Goal: Information Seeking & Learning: Learn about a topic

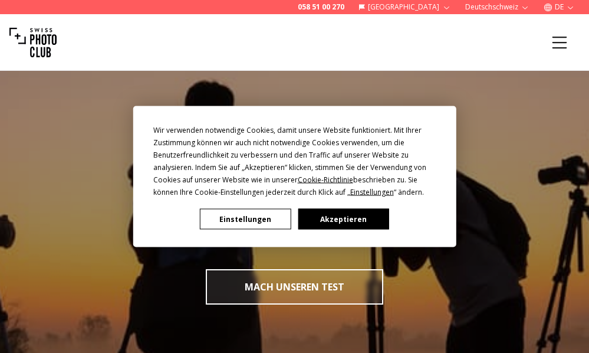
click at [354, 217] on button "Akzeptieren" at bounding box center [343, 219] width 91 height 21
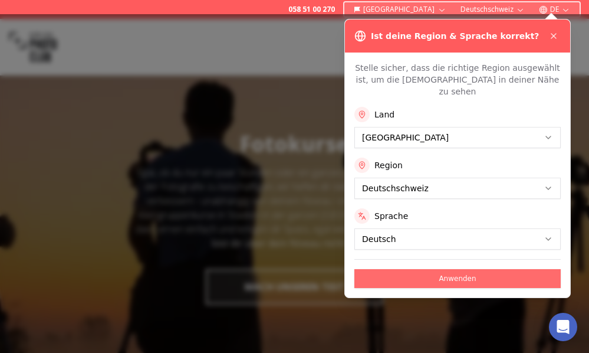
click at [434, 269] on button "Anwenden" at bounding box center [457, 278] width 206 height 19
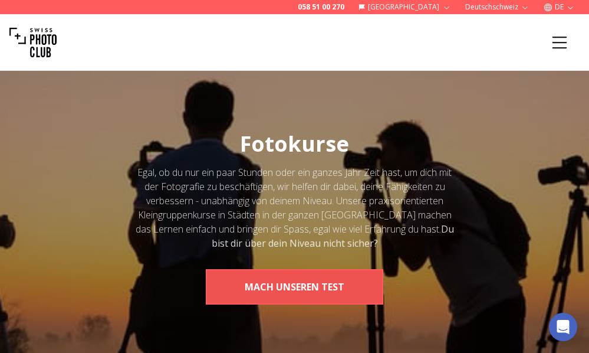
click at [333, 277] on button "MACH UNSEREN TEST" at bounding box center [295, 286] width 178 height 35
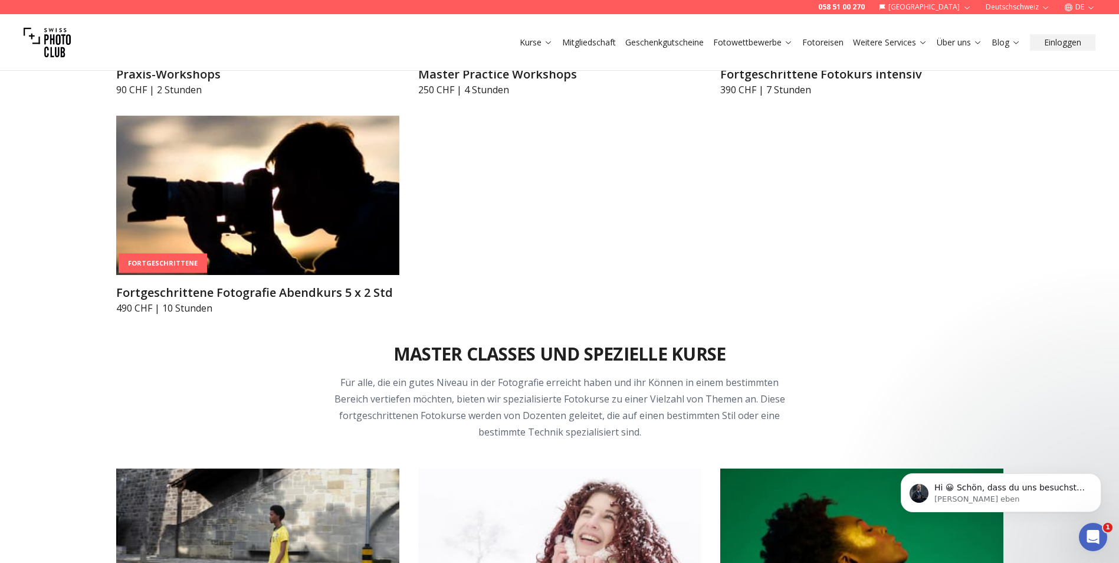
scroll to position [2713, 0]
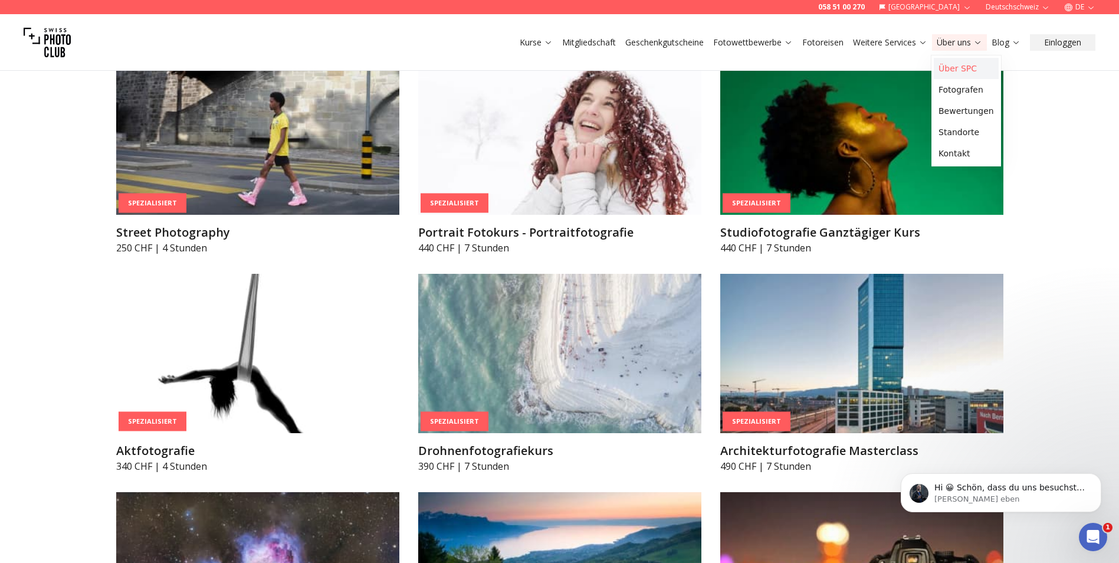
click at [589, 66] on link "Über SPC" at bounding box center [966, 68] width 65 height 21
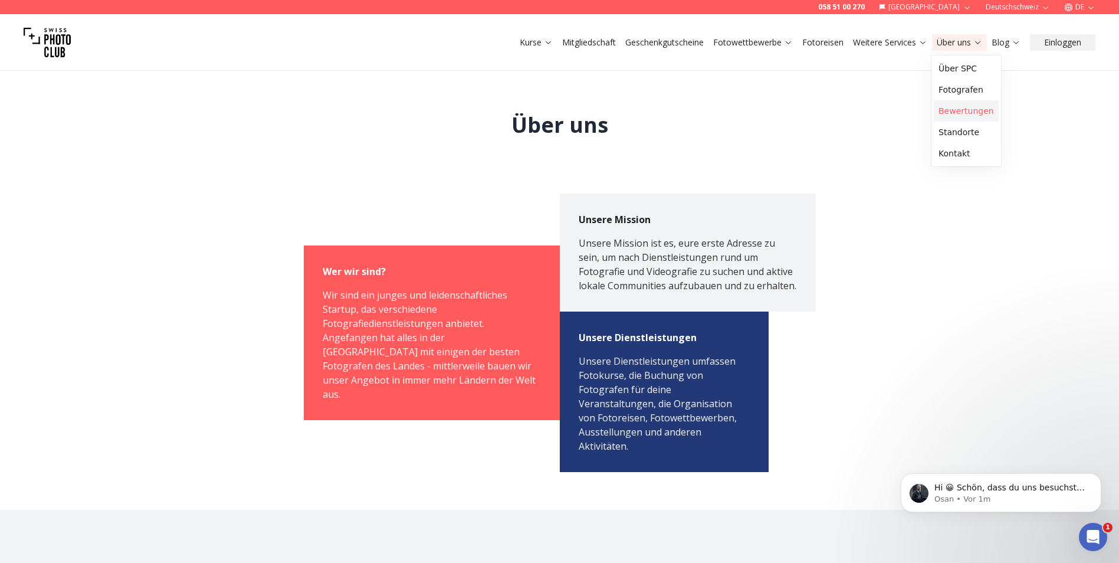
click at [589, 111] on link "Bewertungen" at bounding box center [966, 110] width 65 height 21
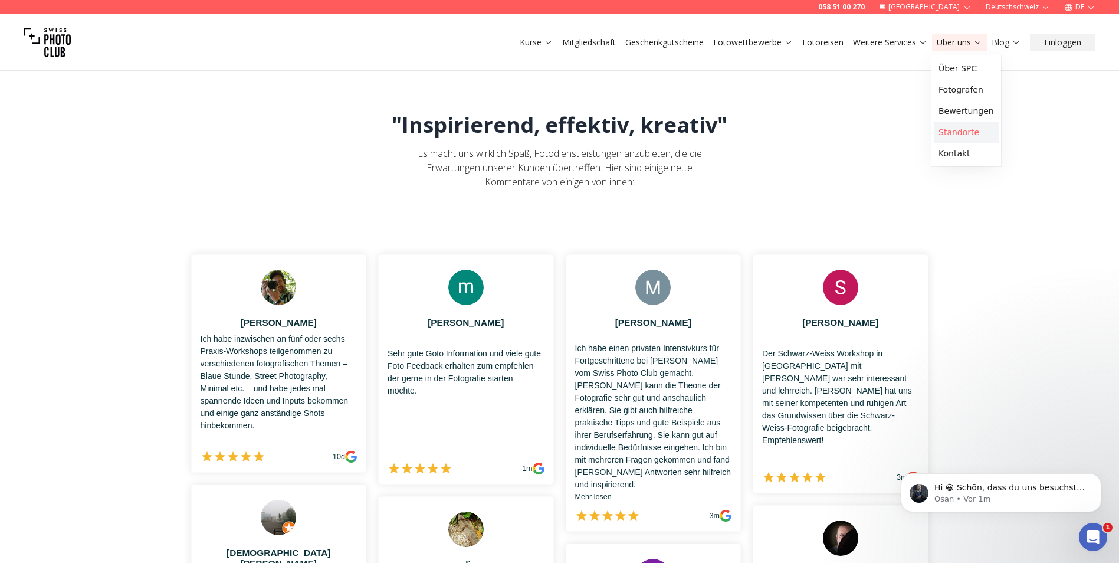
click at [589, 134] on link "Standorte" at bounding box center [966, 131] width 65 height 21
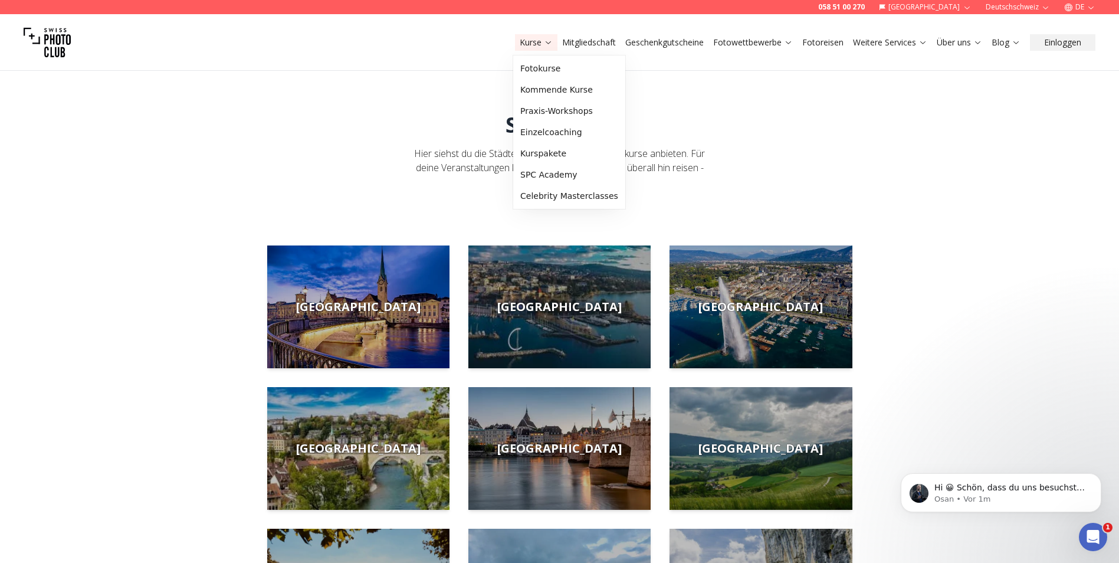
click at [578, 43] on link "Mitgliedschaft" at bounding box center [589, 43] width 54 height 12
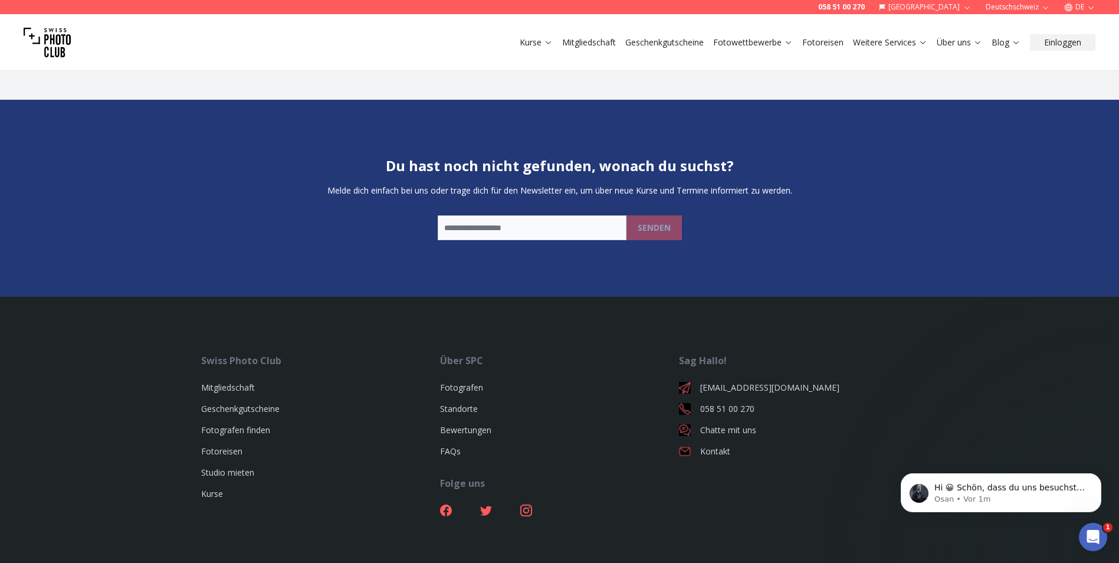
scroll to position [3586, 0]
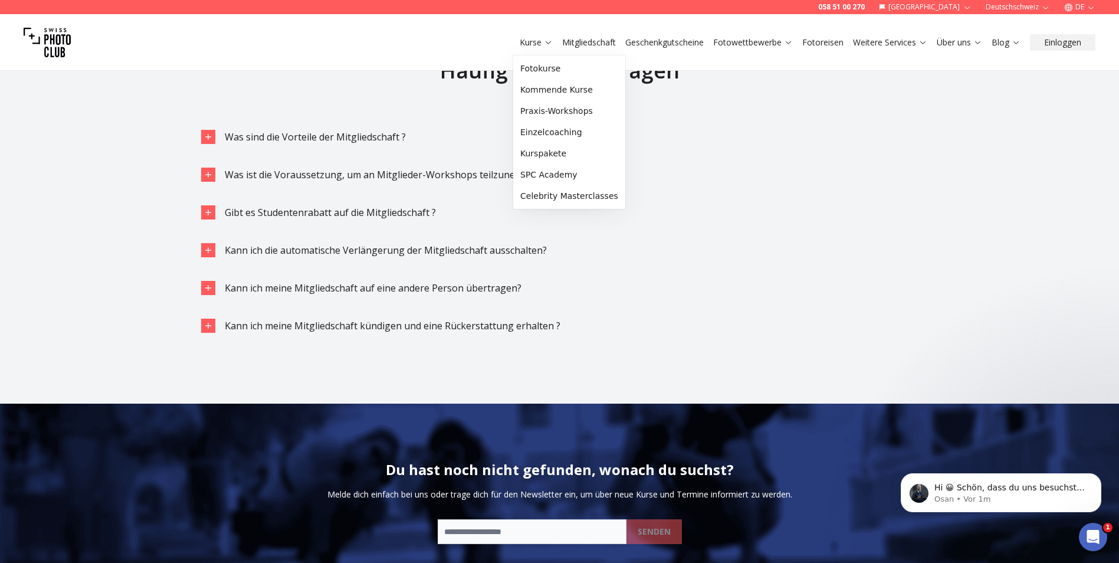
click at [525, 44] on link "Kurse" at bounding box center [536, 43] width 33 height 12
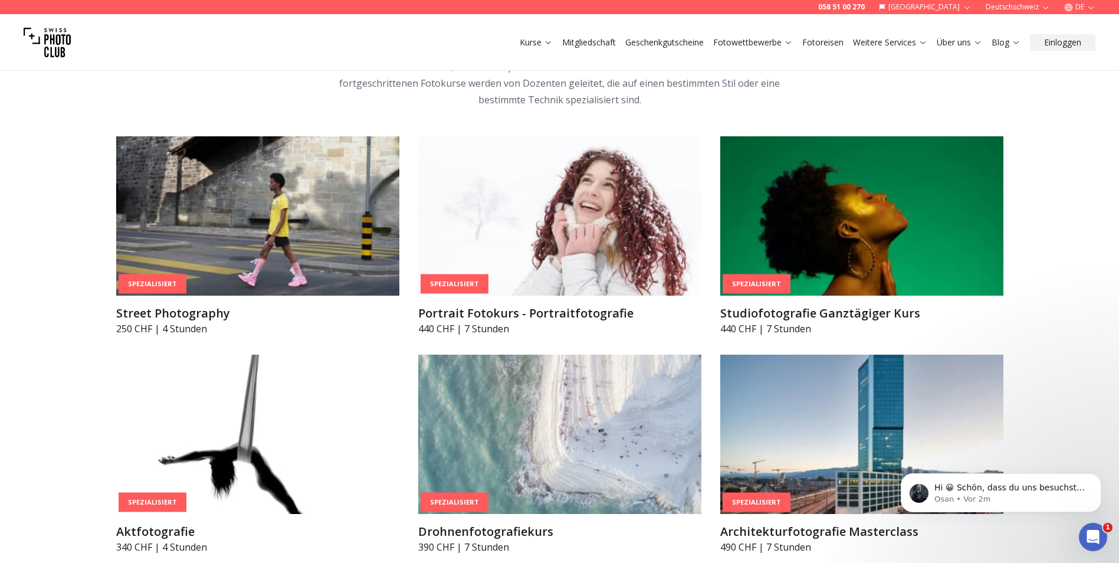
scroll to position [2654, 0]
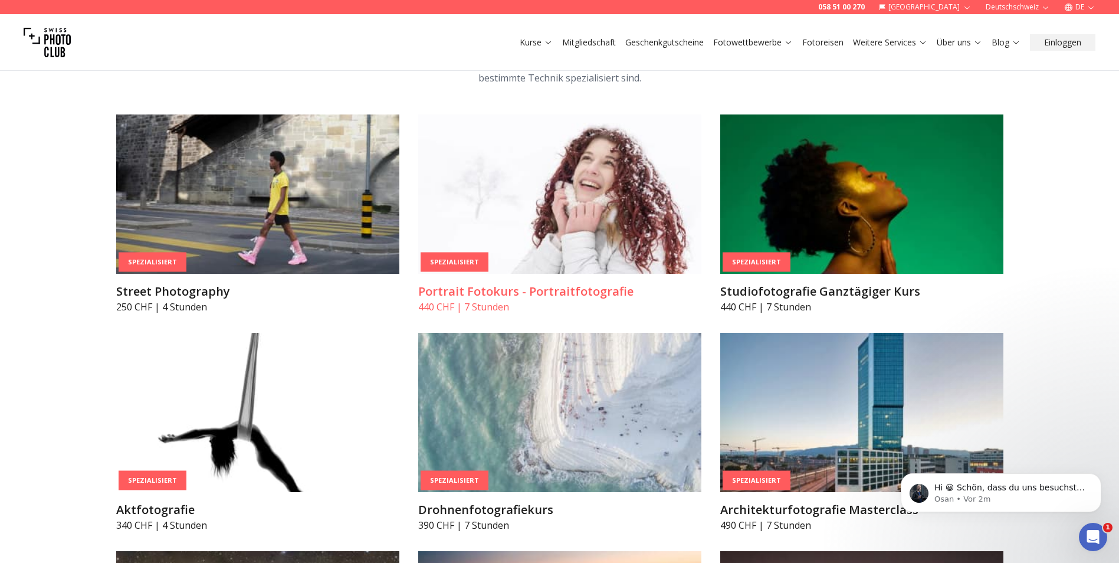
click at [531, 166] on img at bounding box center [559, 193] width 283 height 159
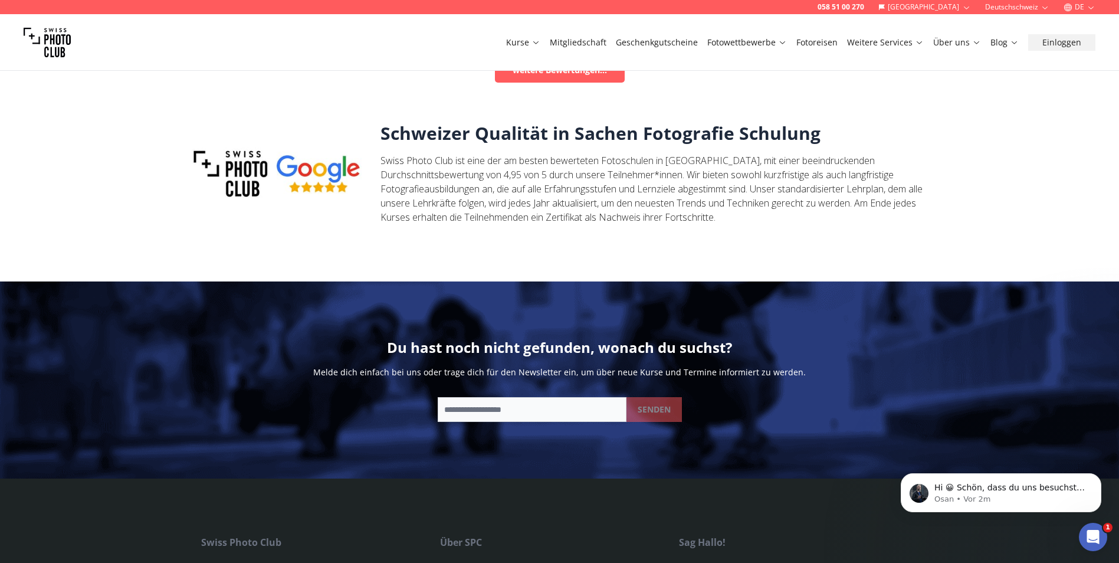
scroll to position [1824, 0]
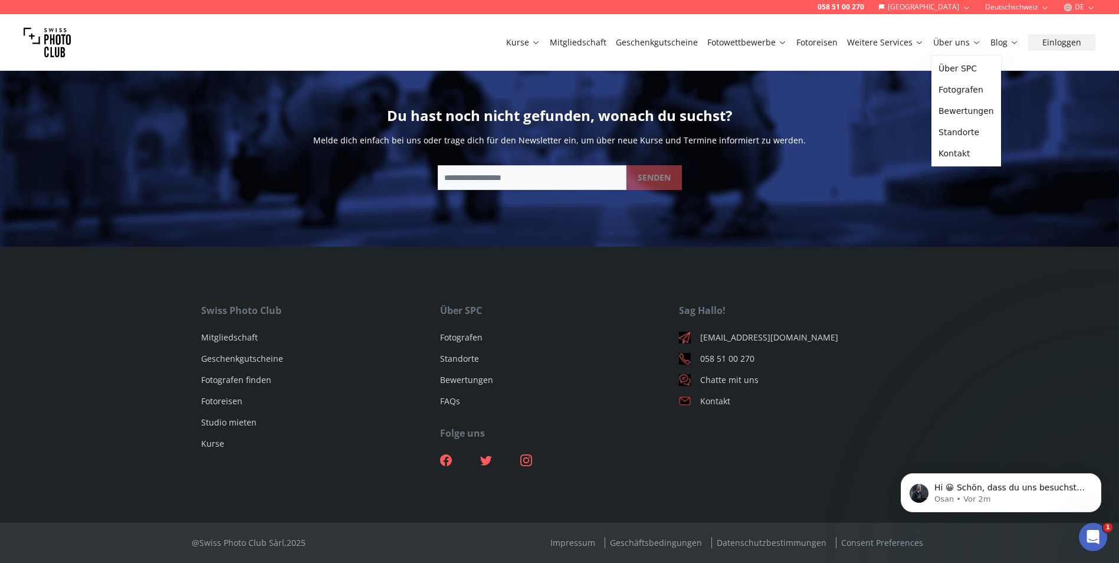
click at [589, 41] on link "Über uns" at bounding box center [957, 43] width 48 height 12
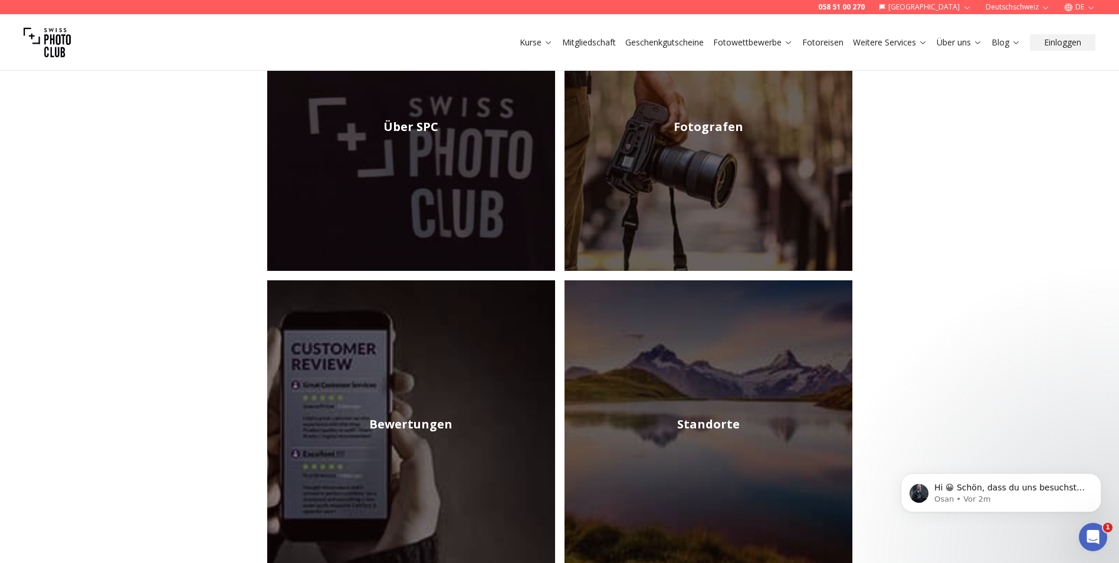
scroll to position [118, 0]
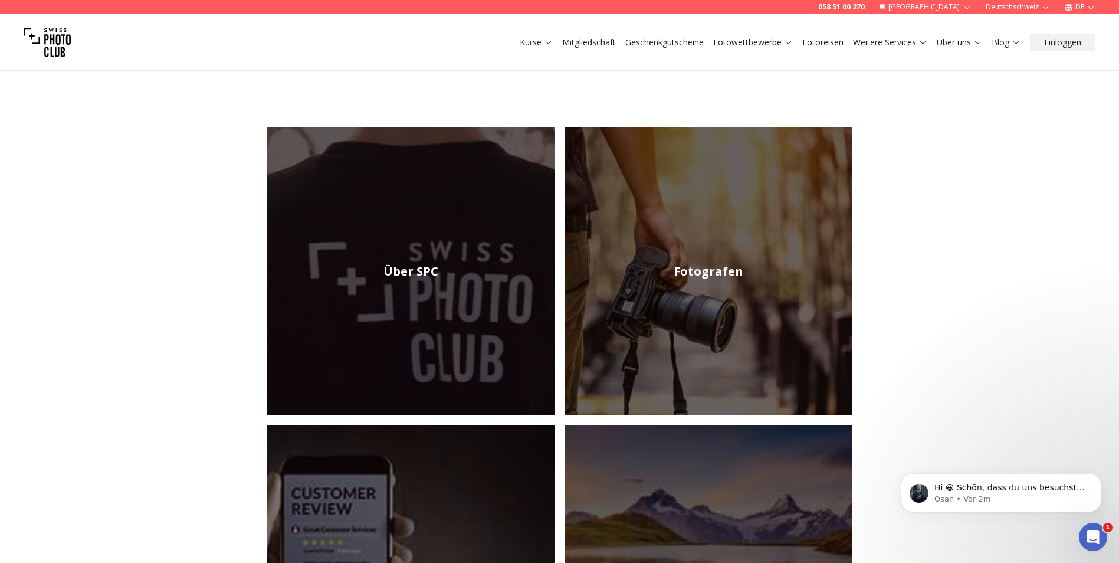
click at [390, 128] on img at bounding box center [411, 271] width 288 height 288
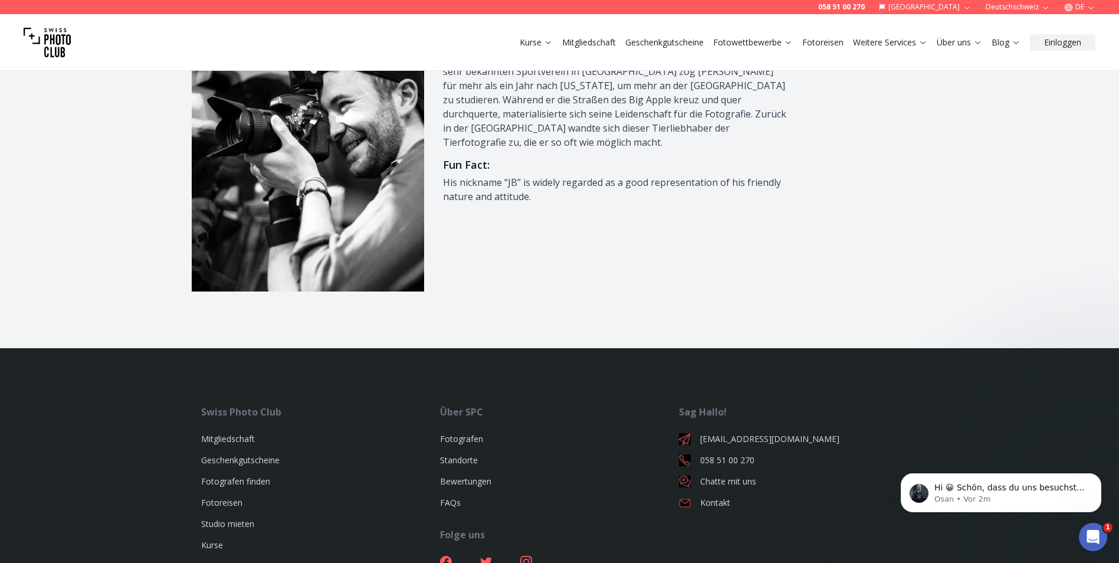
scroll to position [1654, 0]
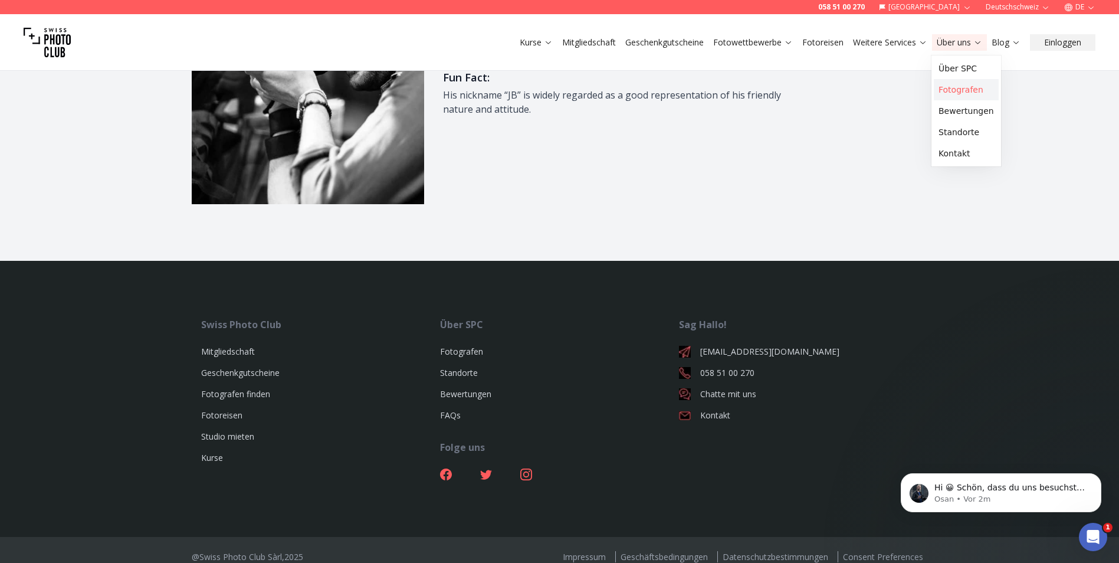
click at [589, 82] on link "Fotografen" at bounding box center [966, 89] width 65 height 21
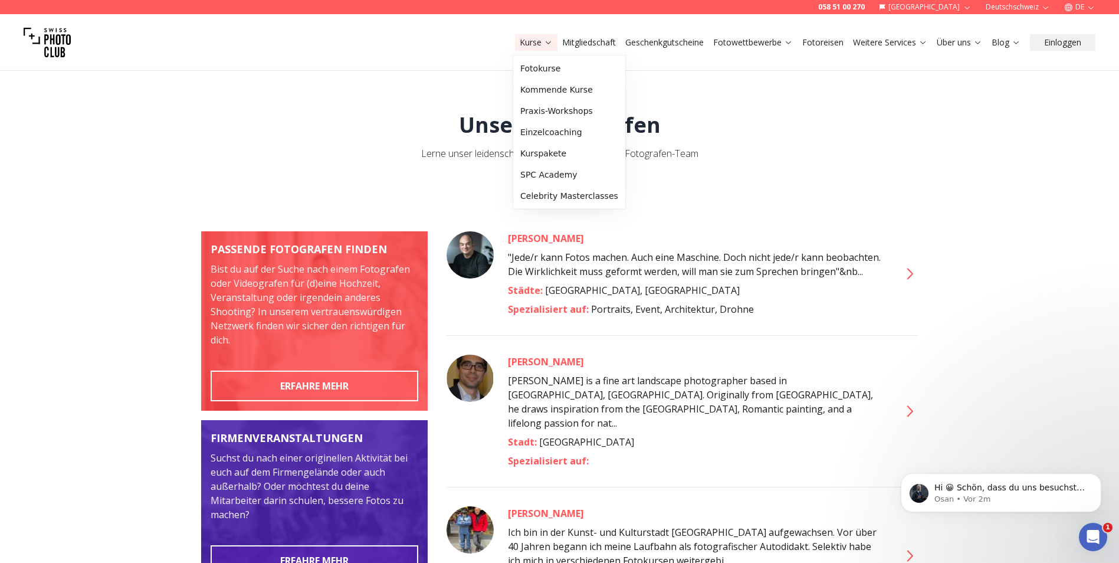
click at [523, 40] on link "Kurse" at bounding box center [536, 43] width 33 height 12
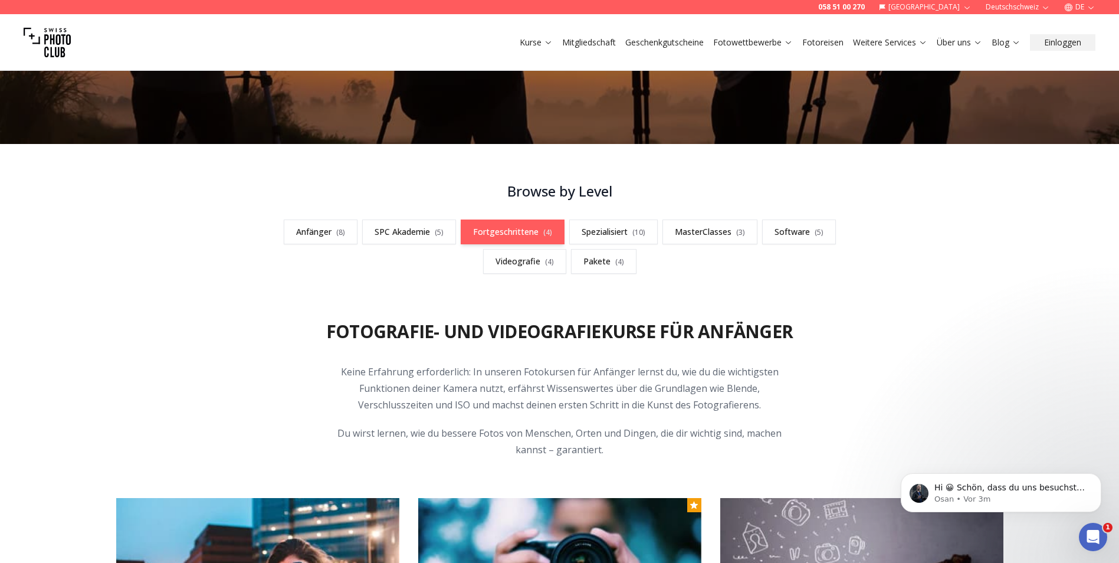
click at [520, 232] on link "Fortgeschrittene ( 4 )" at bounding box center [513, 231] width 104 height 25
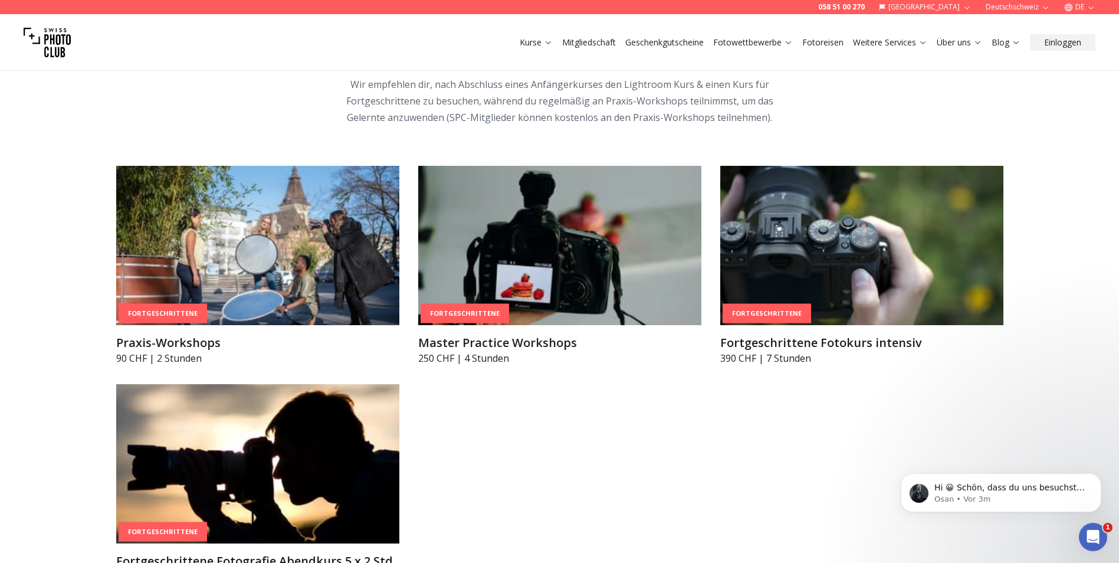
scroll to position [2113, 0]
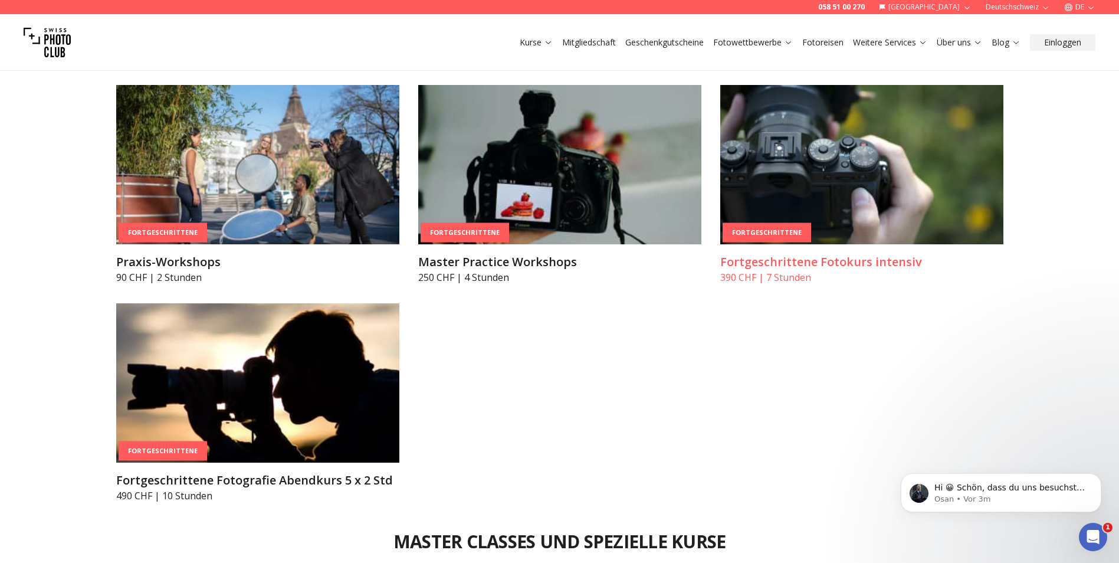
click at [589, 142] on img at bounding box center [861, 164] width 283 height 159
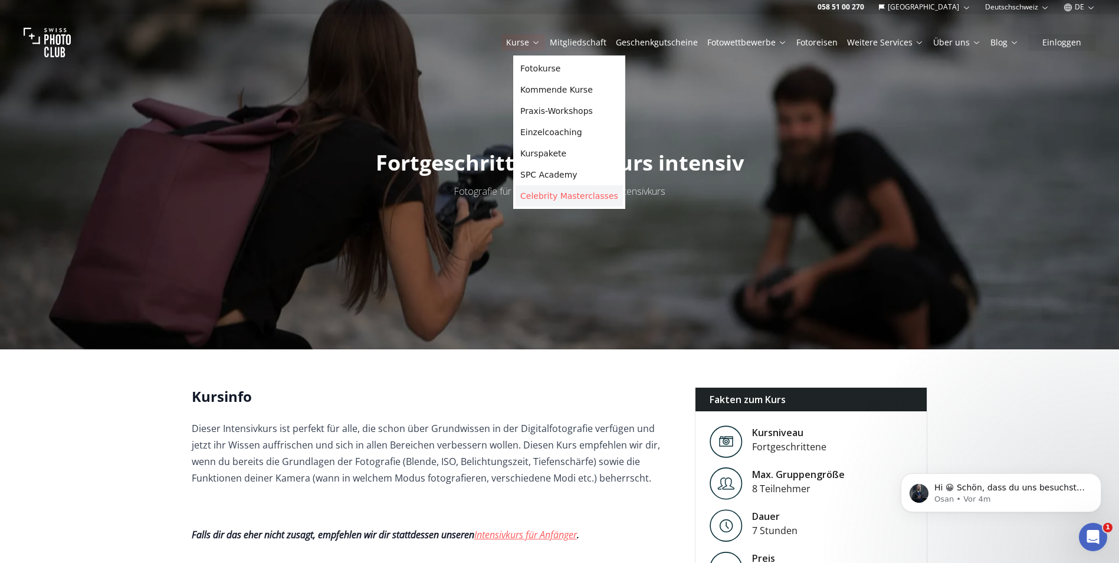
click at [568, 195] on link "Celebrity Masterclasses" at bounding box center [568, 195] width 107 height 21
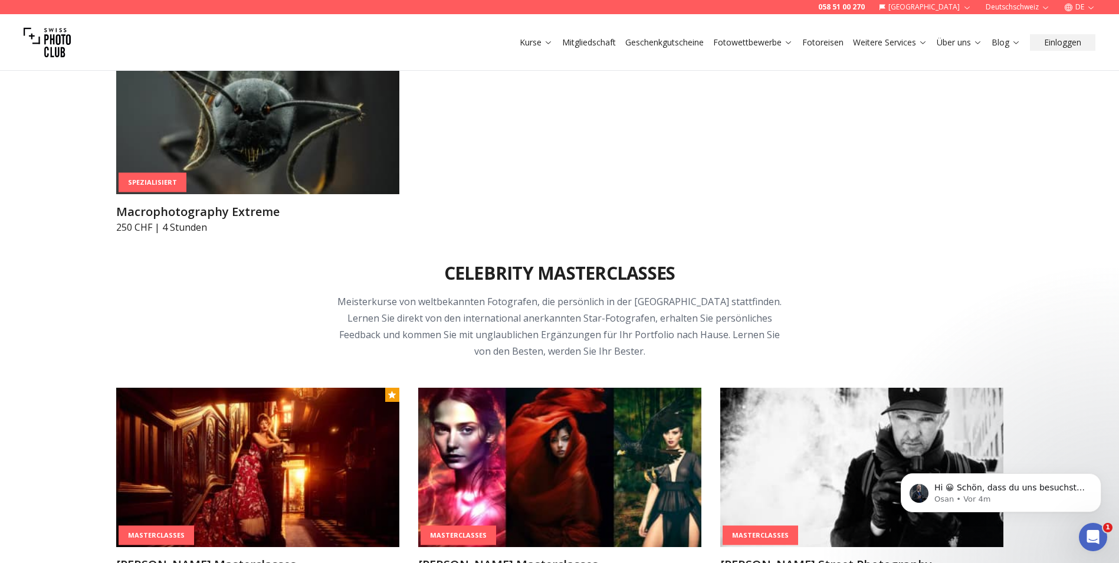
scroll to position [3566, 0]
